Goal: Complete application form

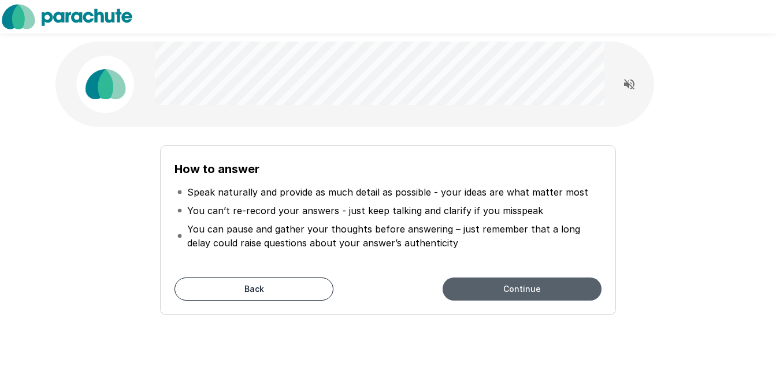
click at [534, 286] on button "Continue" at bounding box center [521, 289] width 159 height 23
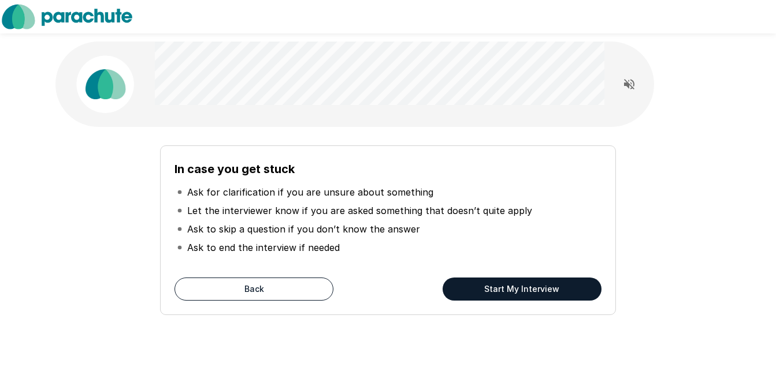
click at [526, 294] on button "Start My Interview" at bounding box center [521, 289] width 159 height 23
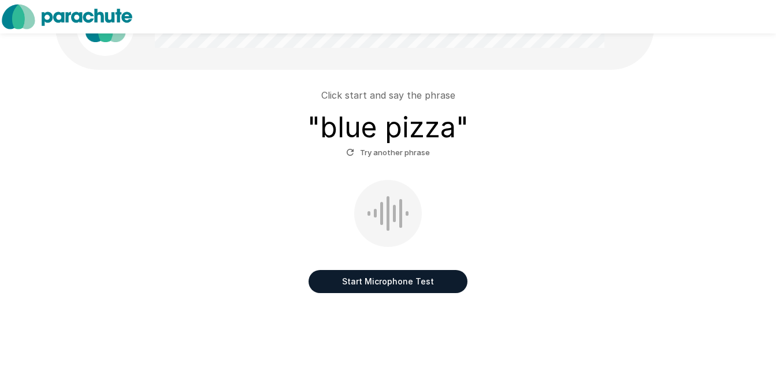
scroll to position [58, 0]
drag, startPoint x: 525, startPoint y: 329, endPoint x: 496, endPoint y: 323, distance: 29.9
click at [525, 329] on div "Click start and say the phrase " blue pizza " Try another phrase Start Micropho…" at bounding box center [388, 166] width 693 height 448
click at [402, 277] on button "Start Microphone Test" at bounding box center [387, 281] width 159 height 23
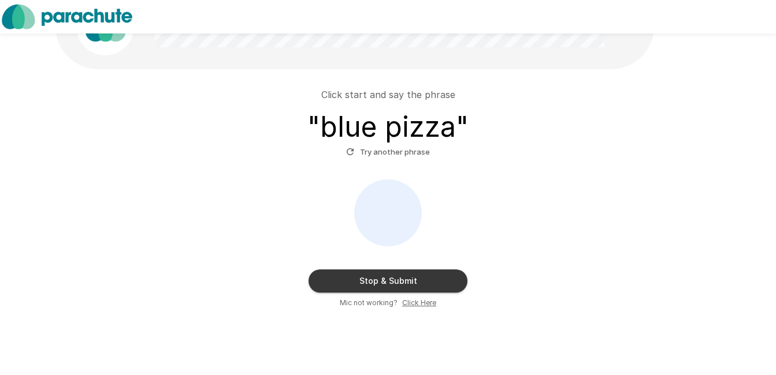
click at [440, 278] on button "Stop & Submit" at bounding box center [387, 281] width 159 height 23
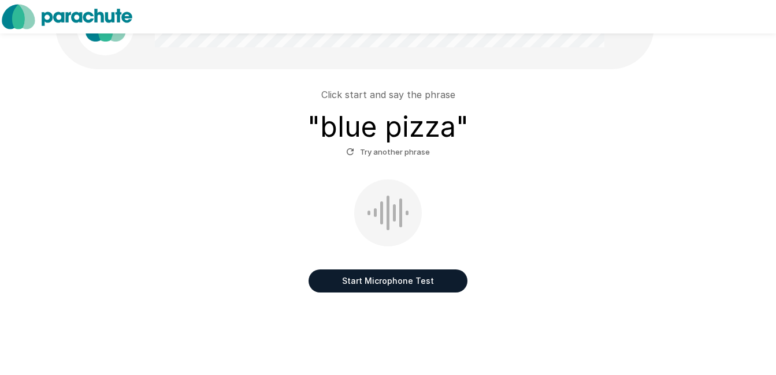
scroll to position [28, 0]
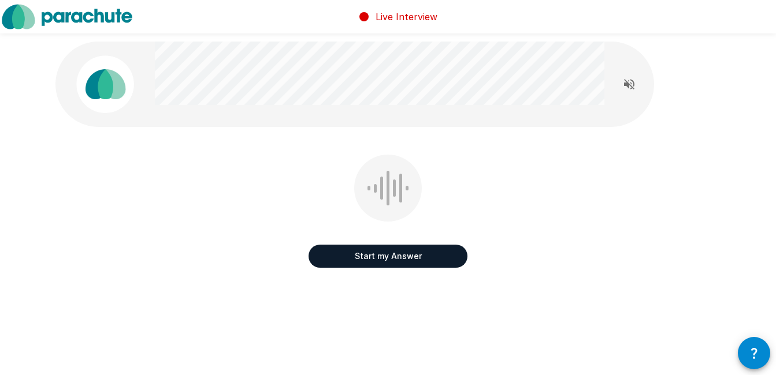
click at [377, 260] on button "Start my Answer" at bounding box center [387, 256] width 159 height 23
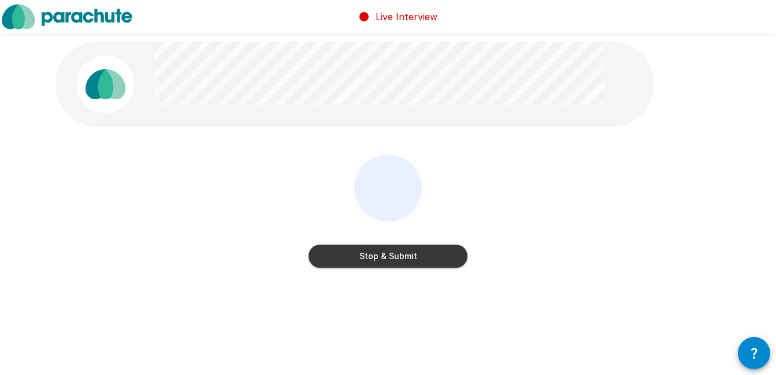
click at [407, 261] on button "Stop & Submit" at bounding box center [387, 256] width 159 height 23
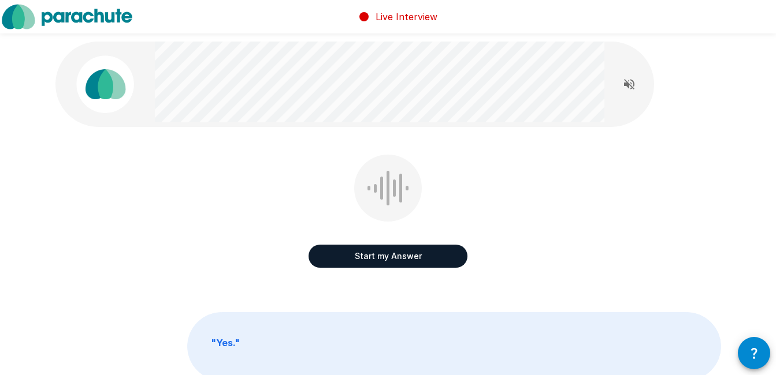
click at [395, 258] on button "Start my Answer" at bounding box center [387, 256] width 159 height 23
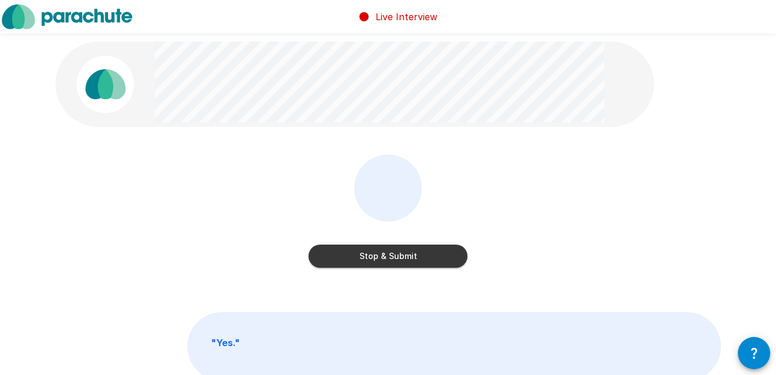
click at [395, 258] on button "Stop & Submit" at bounding box center [387, 256] width 159 height 23
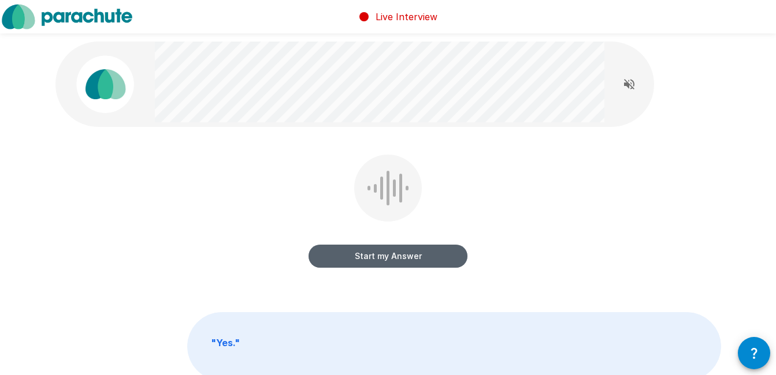
click at [402, 261] on button "Start my Answer" at bounding box center [387, 256] width 159 height 23
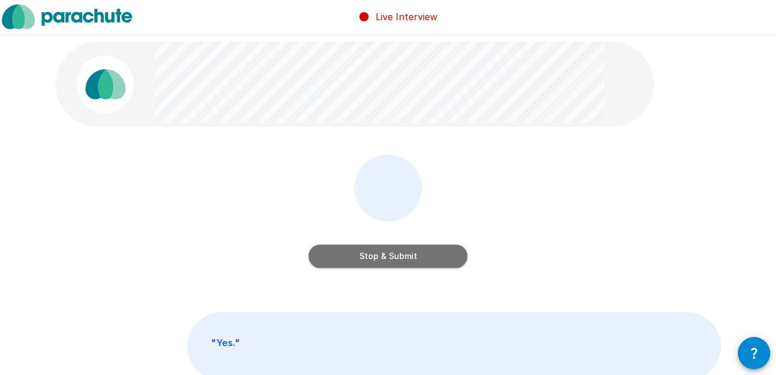
click at [402, 261] on button "Stop & Submit" at bounding box center [387, 256] width 159 height 23
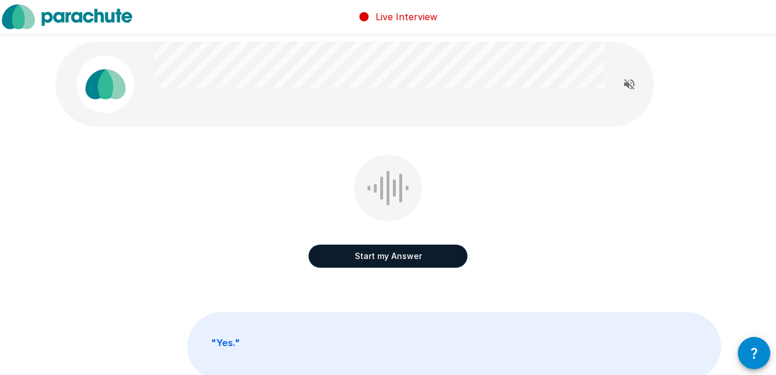
click at [401, 259] on button "Start my Answer" at bounding box center [387, 256] width 159 height 23
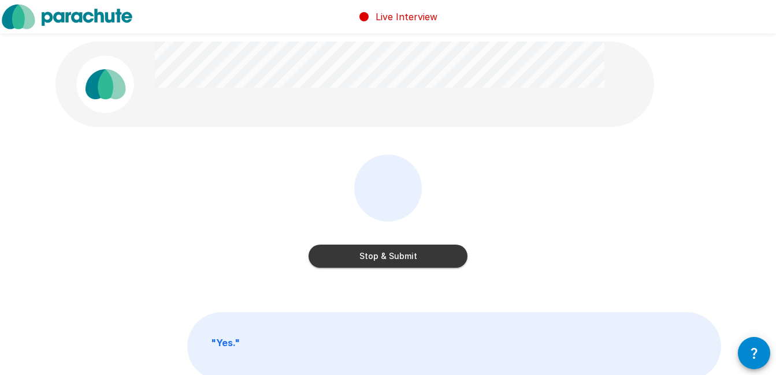
click at [401, 259] on button "Stop & Submit" at bounding box center [387, 256] width 159 height 23
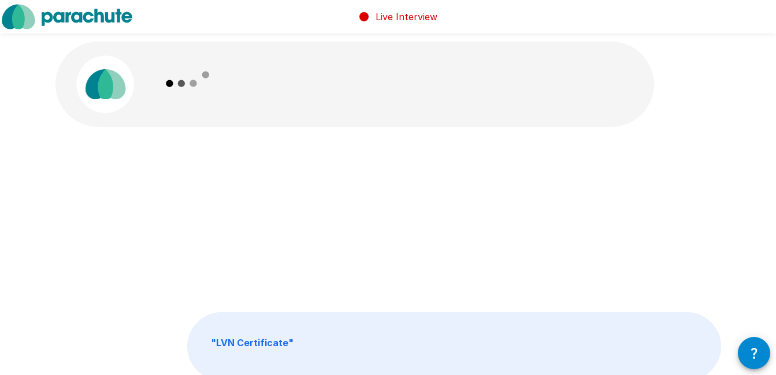
click at [301, 346] on p "" LVN Certificate "" at bounding box center [454, 347] width 532 height 68
click at [274, 342] on b "" LVN Certificate "" at bounding box center [252, 343] width 83 height 12
click at [751, 344] on button "button" at bounding box center [754, 353] width 32 height 32
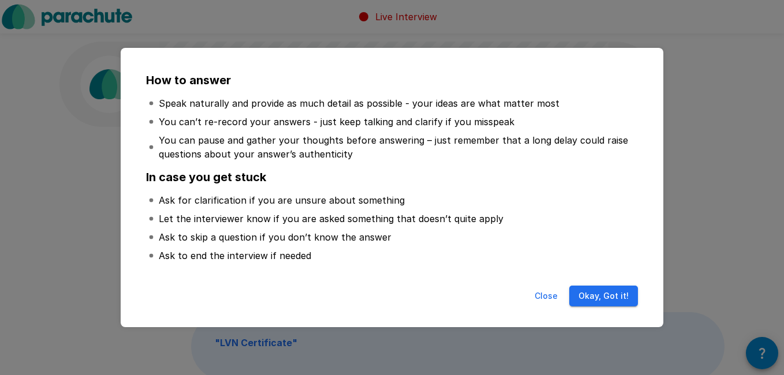
click at [616, 293] on button "Okay, Got it!" at bounding box center [603, 296] width 69 height 21
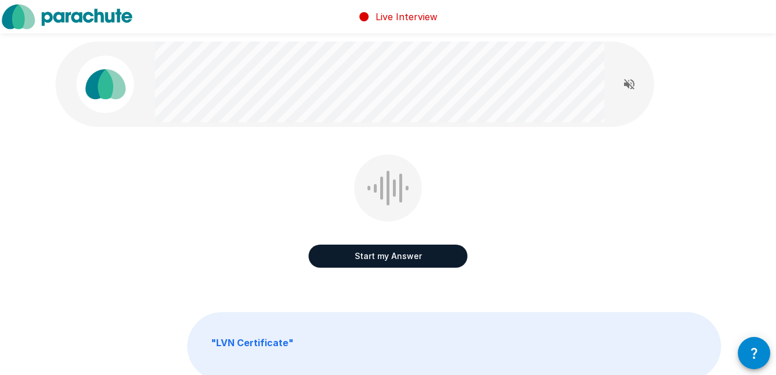
click at [417, 262] on button "Start my Answer" at bounding box center [387, 256] width 159 height 23
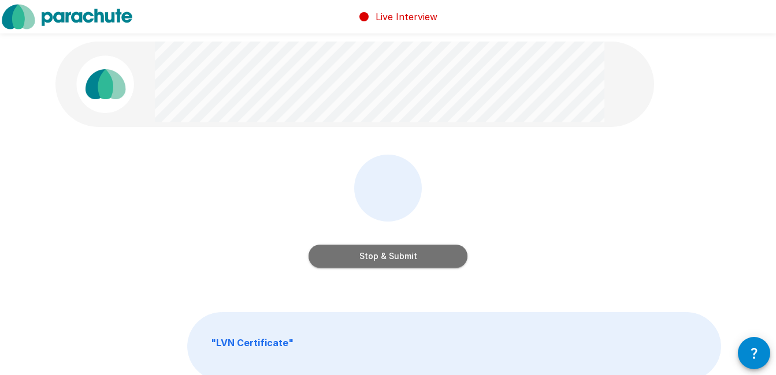
click at [415, 264] on button "Stop & Submit" at bounding box center [387, 256] width 159 height 23
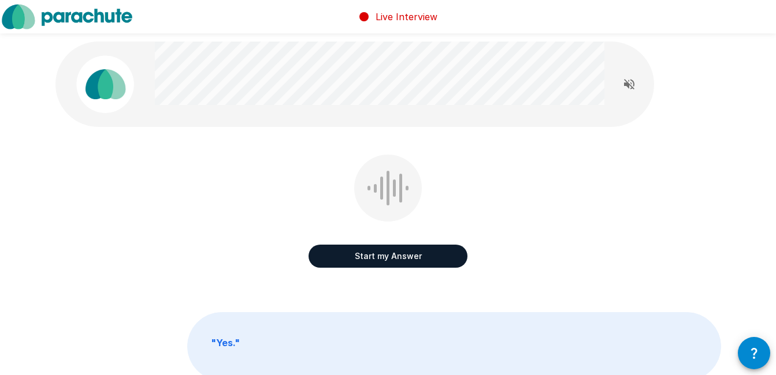
click at [403, 260] on button "Start my Answer" at bounding box center [387, 256] width 159 height 23
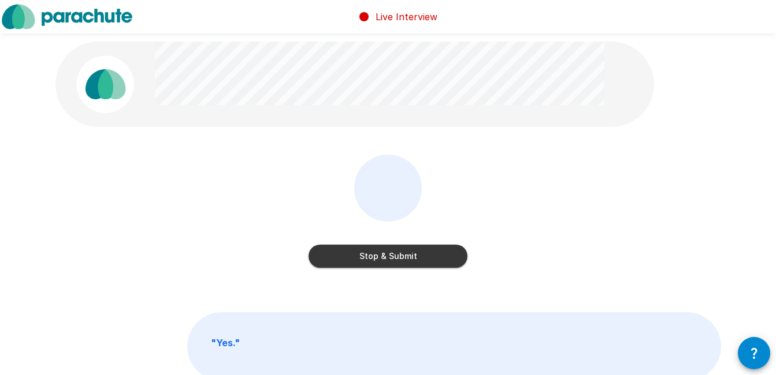
click at [403, 260] on button "Stop & Submit" at bounding box center [387, 256] width 159 height 23
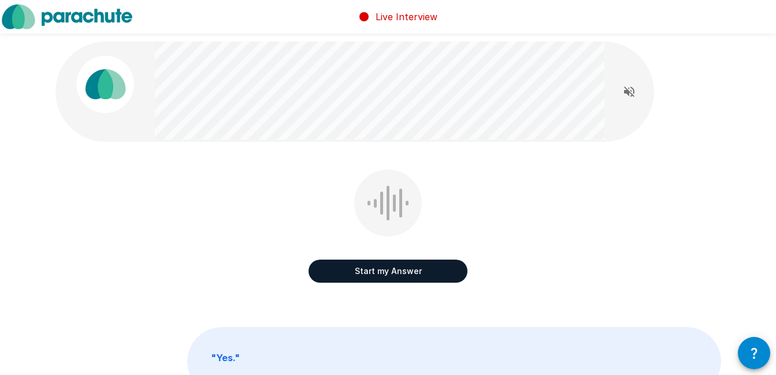
click at [377, 266] on button "Start my Answer" at bounding box center [387, 271] width 159 height 23
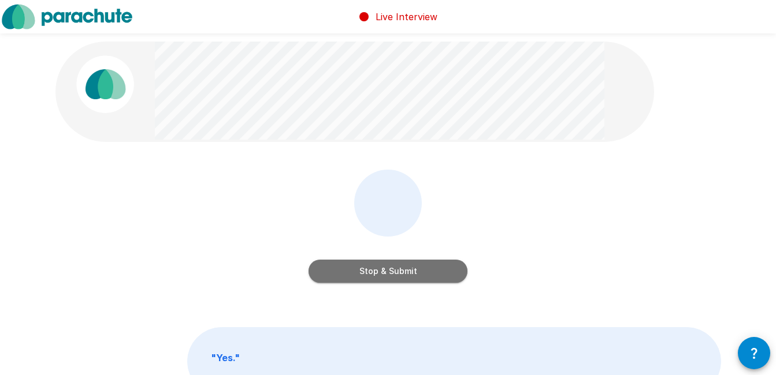
click at [379, 271] on button "Stop & Submit" at bounding box center [387, 271] width 159 height 23
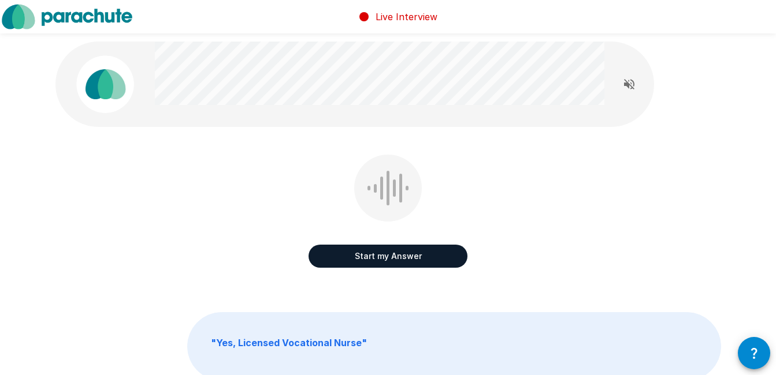
click at [401, 254] on button "Start my Answer" at bounding box center [387, 256] width 159 height 23
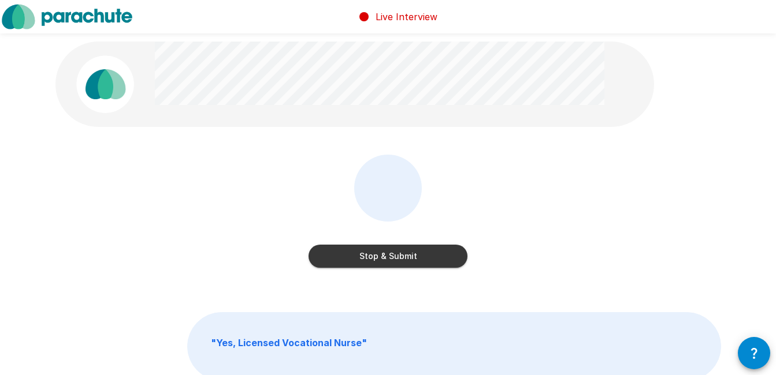
click at [401, 254] on button "Stop & Submit" at bounding box center [387, 256] width 159 height 23
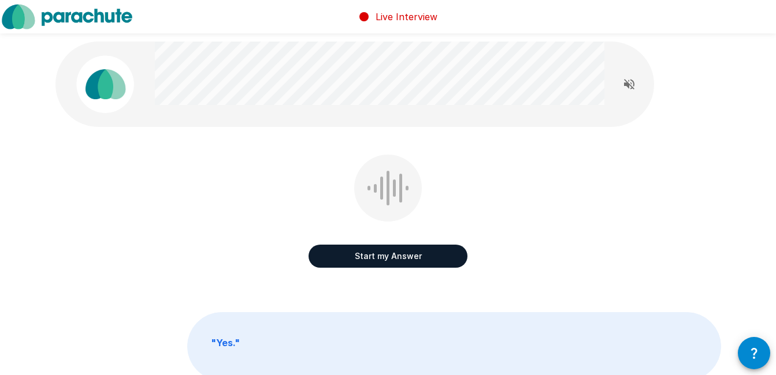
click at [394, 259] on button "Start my Answer" at bounding box center [387, 256] width 159 height 23
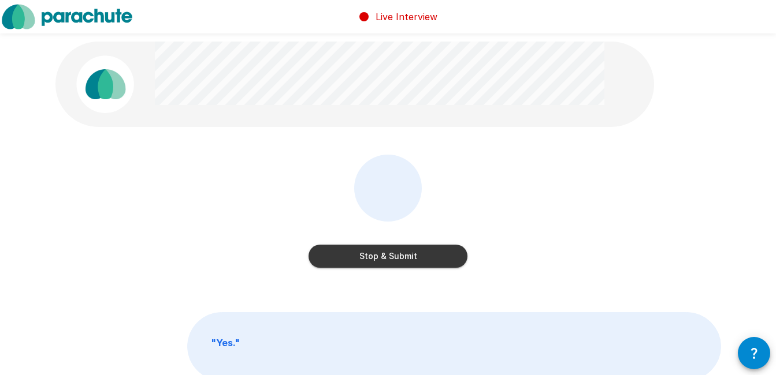
click at [394, 259] on button "Stop & Submit" at bounding box center [387, 256] width 159 height 23
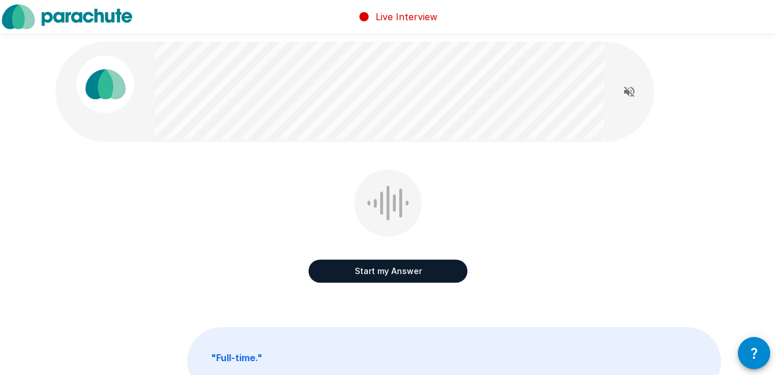
click at [390, 275] on button "Start my Answer" at bounding box center [387, 271] width 159 height 23
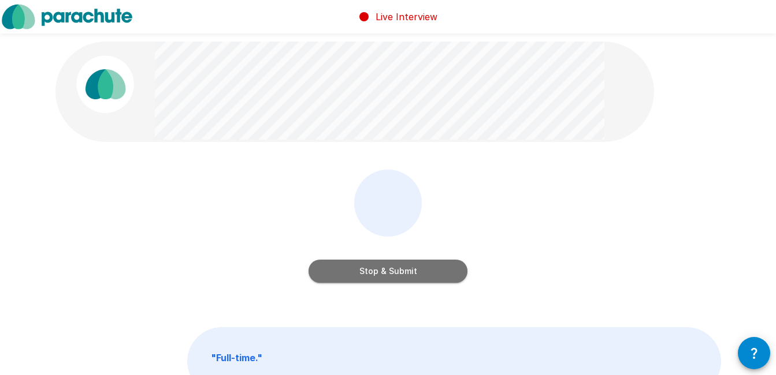
click at [390, 275] on button "Stop & Submit" at bounding box center [387, 271] width 159 height 23
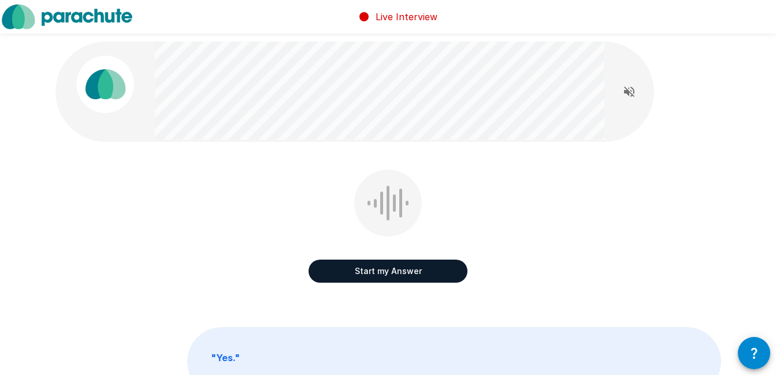
click at [389, 273] on button "Start my Answer" at bounding box center [387, 271] width 159 height 23
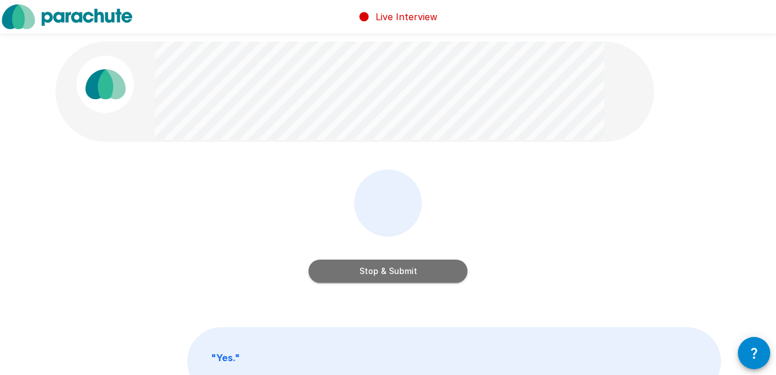
click at [389, 273] on button "Stop & Submit" at bounding box center [387, 271] width 159 height 23
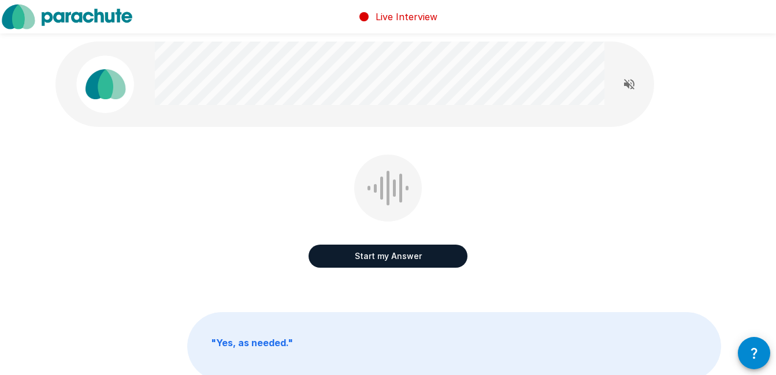
click at [392, 256] on button "Start my Answer" at bounding box center [387, 256] width 159 height 23
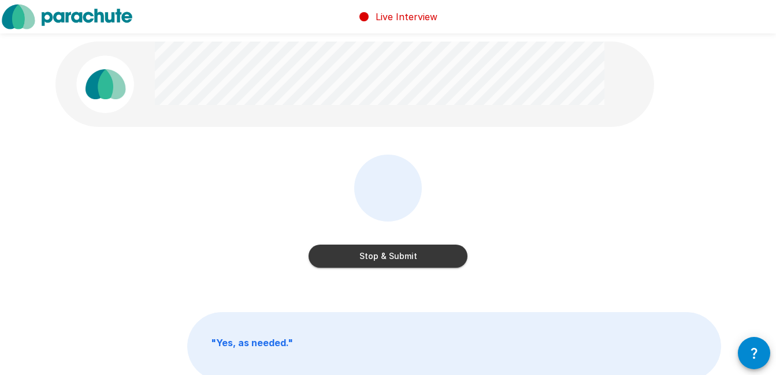
click at [392, 256] on button "Stop & Submit" at bounding box center [387, 256] width 159 height 23
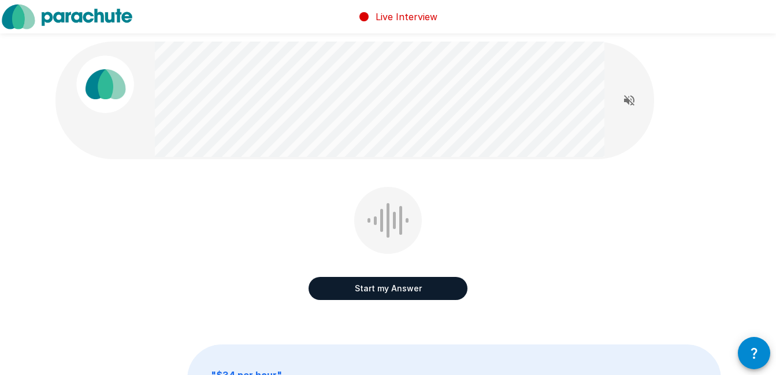
click at [367, 286] on button "Start my Answer" at bounding box center [387, 288] width 159 height 23
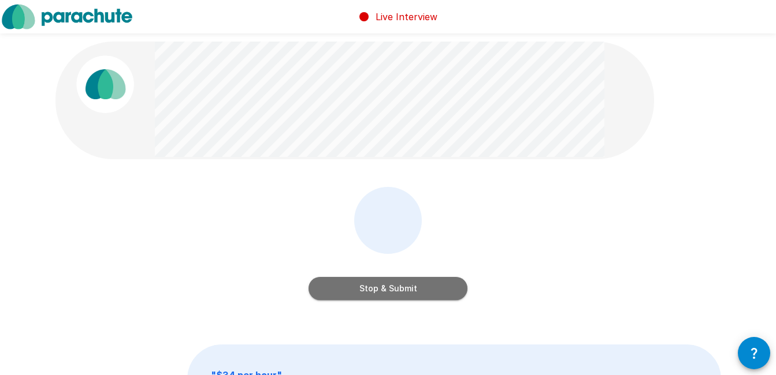
click at [384, 285] on button "Stop & Submit" at bounding box center [387, 288] width 159 height 23
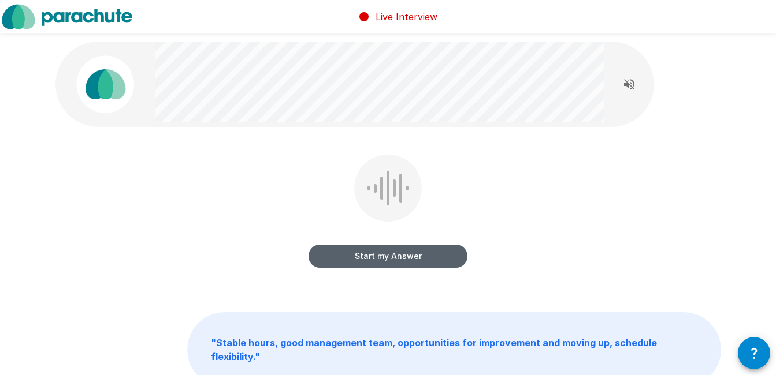
click at [382, 258] on button "Start my Answer" at bounding box center [387, 256] width 159 height 23
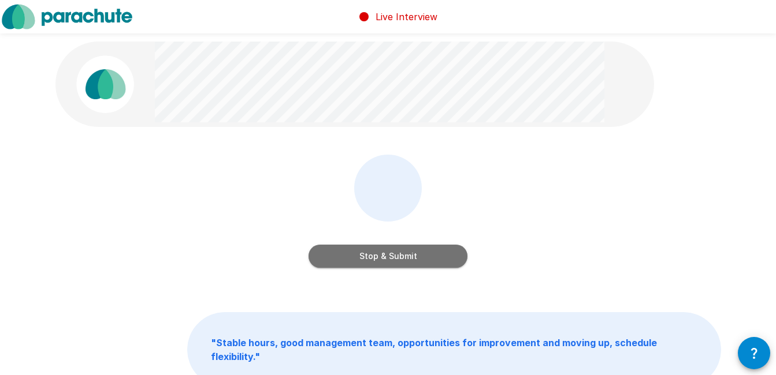
click at [382, 258] on button "Stop & Submit" at bounding box center [387, 256] width 159 height 23
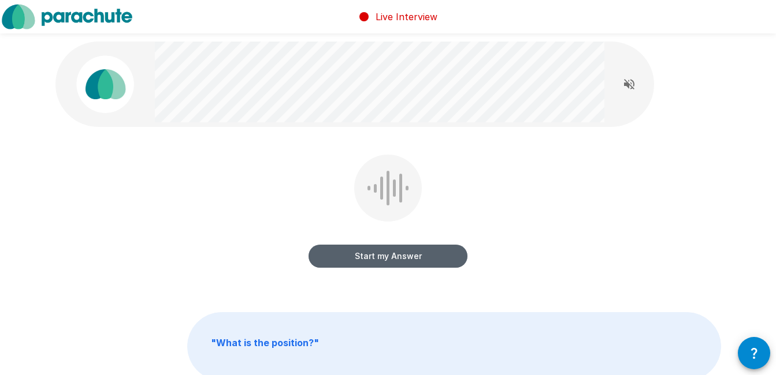
click at [383, 257] on button "Start my Answer" at bounding box center [387, 256] width 159 height 23
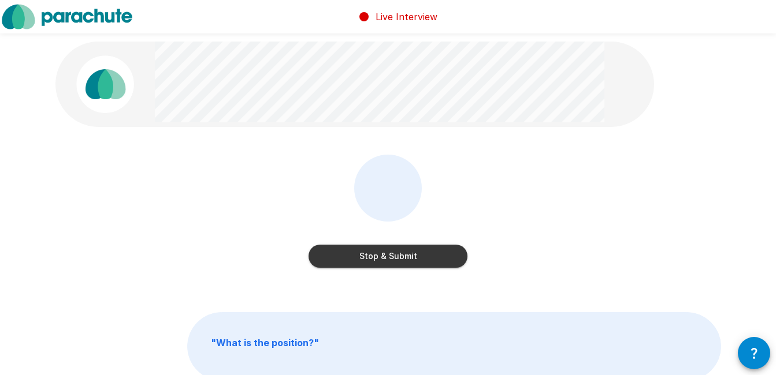
click at [383, 257] on button "Stop & Submit" at bounding box center [387, 256] width 159 height 23
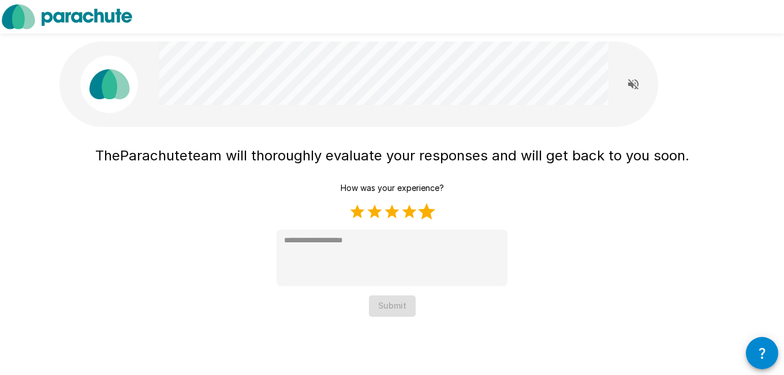
click at [424, 212] on label "5 Stars" at bounding box center [426, 211] width 17 height 17
type textarea "*"
click at [395, 301] on button "Submit" at bounding box center [392, 306] width 47 height 21
